Goal: Navigation & Orientation: Find specific page/section

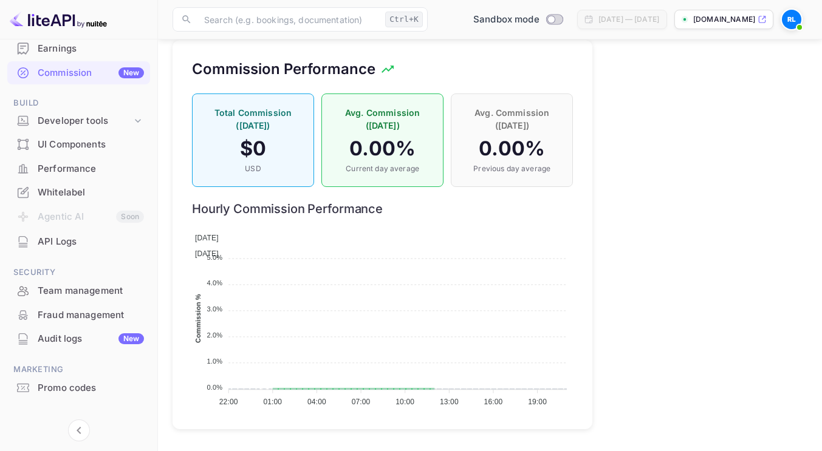
scroll to position [158, 0]
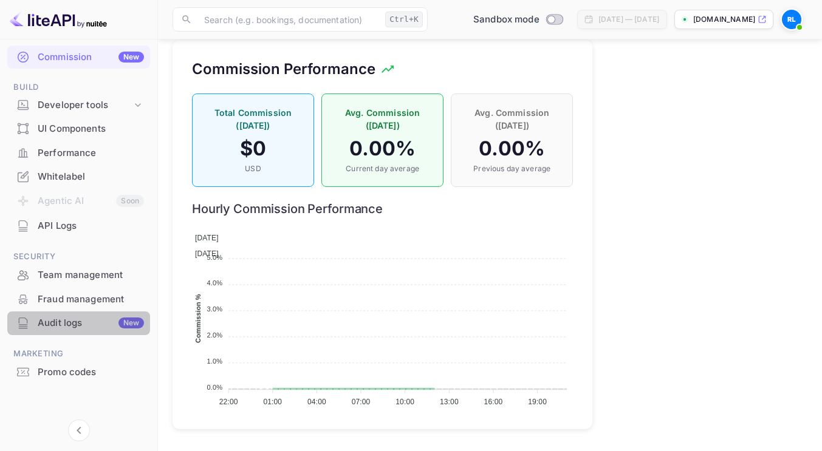
click at [80, 320] on div "Audit logs New" at bounding box center [91, 323] width 106 height 14
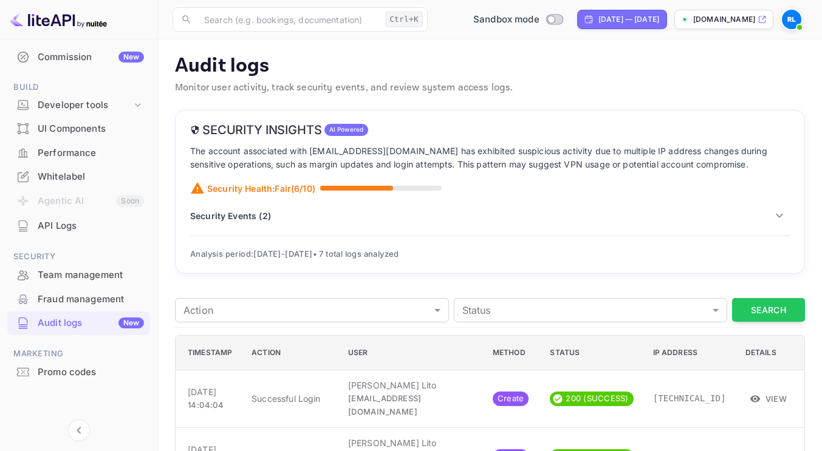
click at [256, 217] on p "Security Events ( 2 )" at bounding box center [230, 216] width 81 height 13
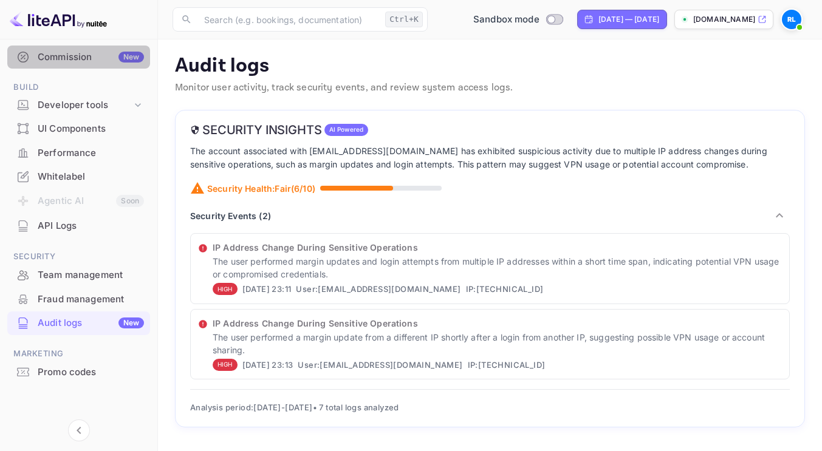
click at [82, 57] on div "Commission New" at bounding box center [91, 57] width 106 height 14
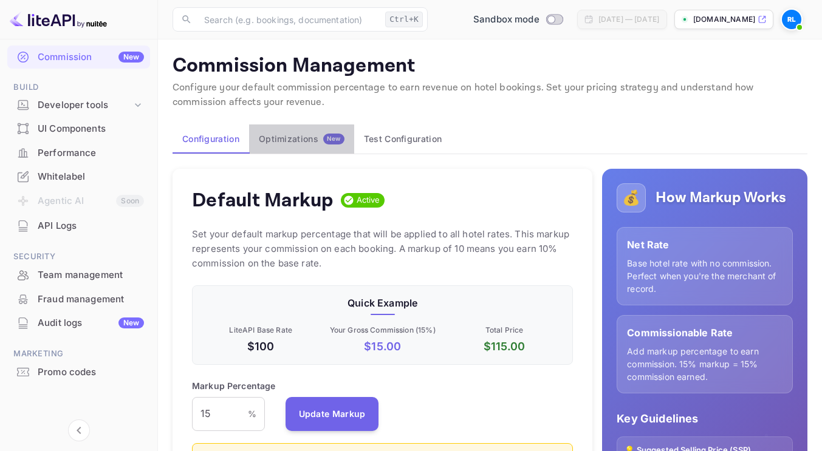
click at [293, 143] on div "Optimizations New" at bounding box center [302, 139] width 86 height 11
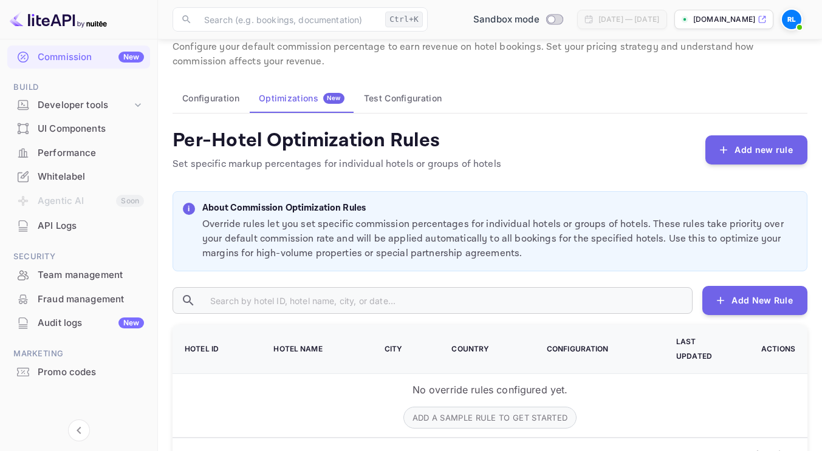
scroll to position [36, 0]
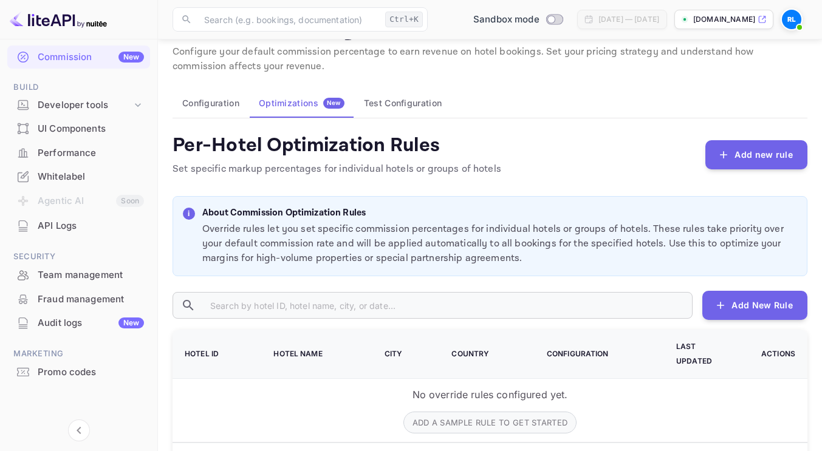
click at [389, 111] on button "Test Configuration" at bounding box center [402, 103] width 97 height 29
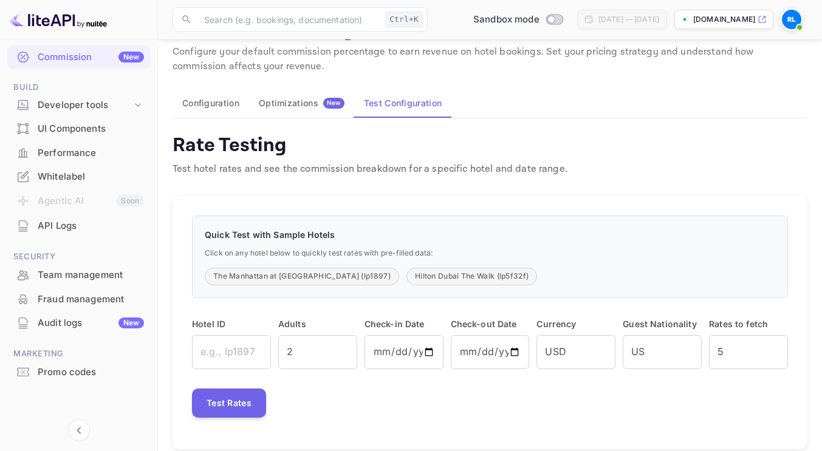
click at [304, 120] on div "Commission Management Configure your default commission percentage to earn reve…" at bounding box center [490, 233] width 635 height 431
click at [295, 103] on div "Optimizations New" at bounding box center [302, 103] width 86 height 11
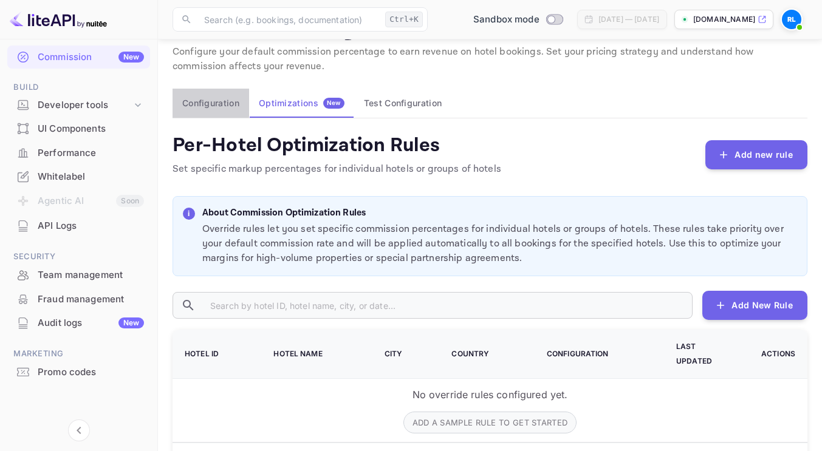
click at [208, 92] on button "Configuration" at bounding box center [211, 103] width 77 height 29
